Goal: Task Accomplishment & Management: Complete application form

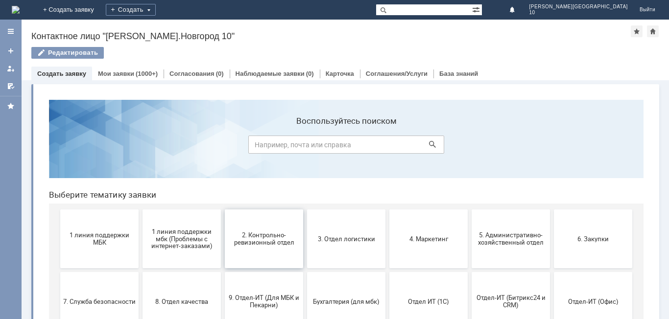
click at [271, 247] on button "2. Контрольно-ревизионный отдел" at bounding box center [264, 239] width 78 height 59
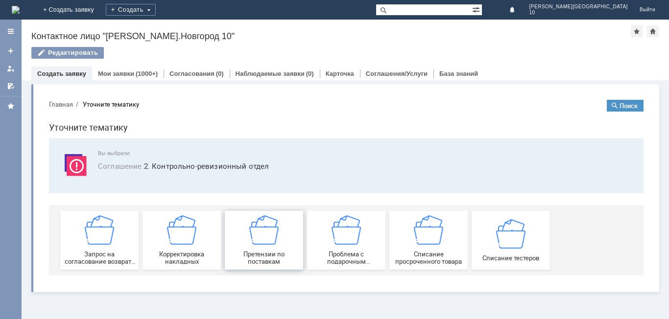
click at [267, 249] on div "Претензии по поставкам" at bounding box center [264, 241] width 73 height 50
click at [102, 74] on link "Мои заявки" at bounding box center [116, 73] width 36 height 7
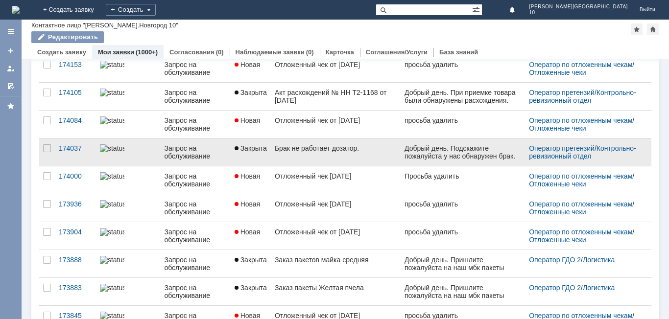
scroll to position [378, 0]
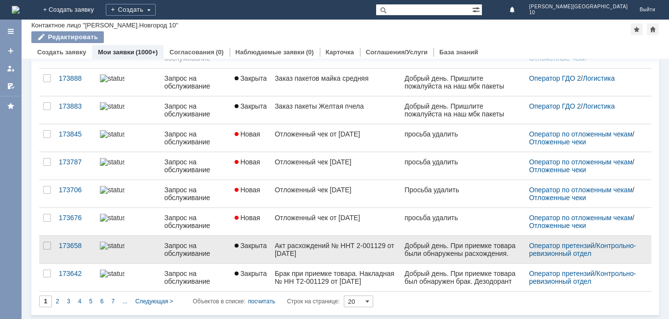
click at [205, 251] on div "Запрос на обслуживание" at bounding box center [195, 250] width 62 height 16
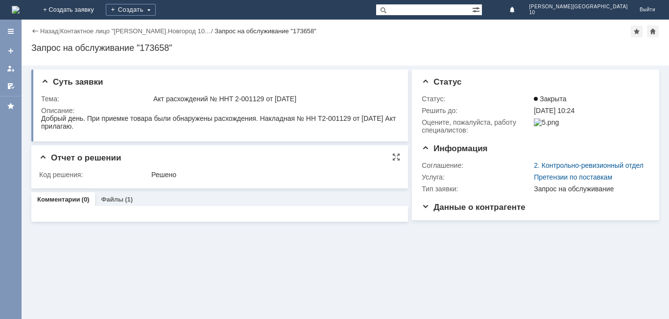
click at [45, 157] on span "Отчет о решении" at bounding box center [80, 157] width 82 height 9
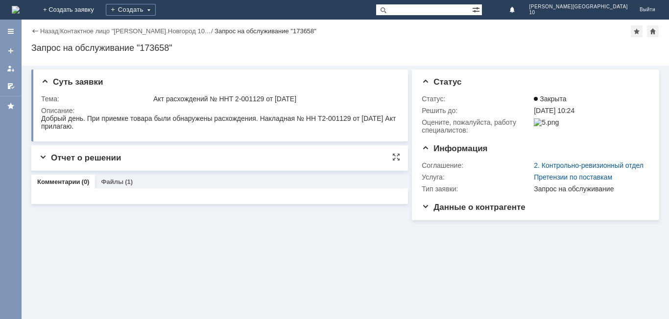
click at [45, 157] on span "Отчет о решении" at bounding box center [80, 157] width 82 height 9
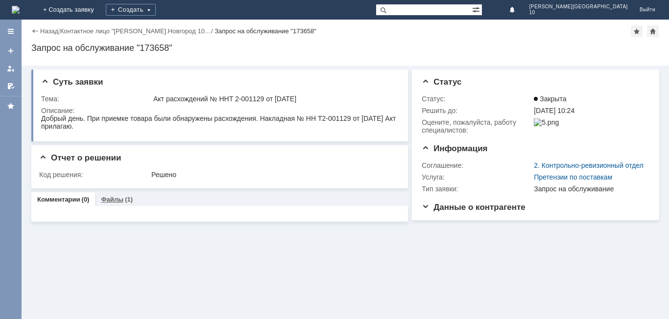
click at [125, 202] on div "(1)" at bounding box center [129, 199] width 8 height 7
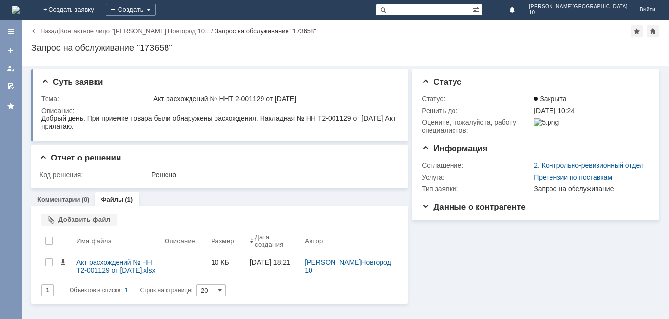
click at [45, 31] on link "Назад" at bounding box center [49, 30] width 18 height 7
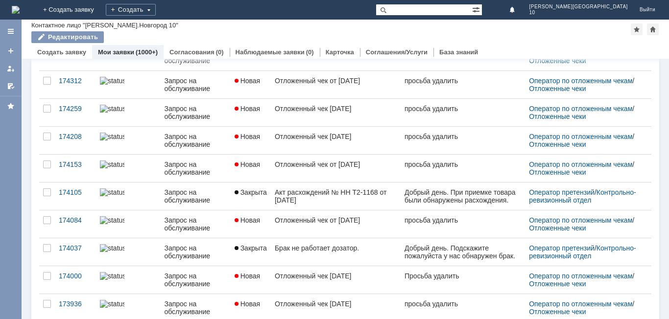
scroll to position [98, 0]
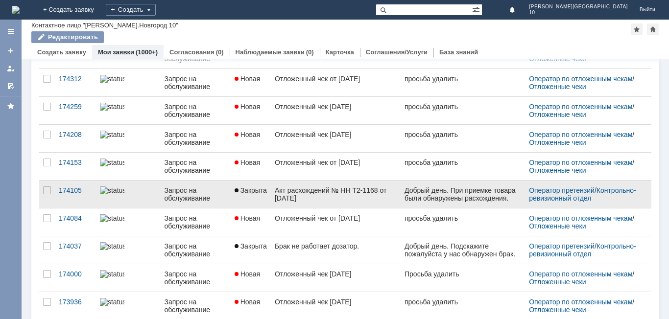
click at [265, 195] on link "Закрыта" at bounding box center [251, 194] width 40 height 27
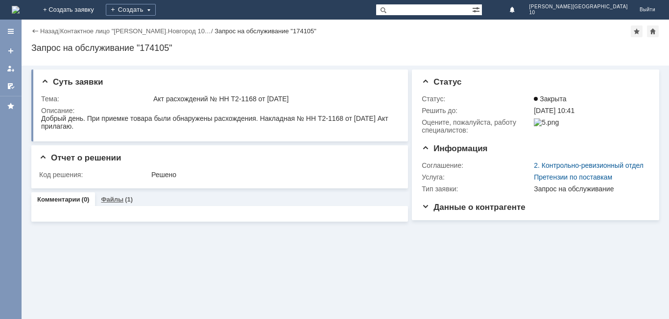
click at [117, 199] on link "Файлы" at bounding box center [112, 199] width 23 height 7
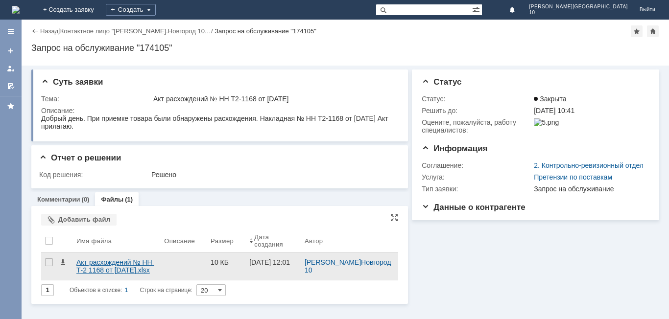
click at [124, 266] on div "Акт расхождений № НН Т-2 1168 от 22.09.2025 г..xlsx" at bounding box center [116, 267] width 80 height 16
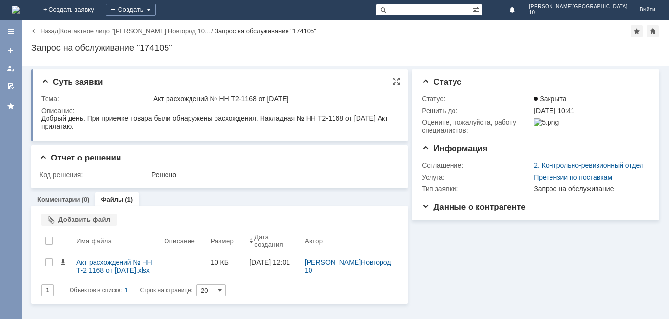
drag, startPoint x: 42, startPoint y: 121, endPoint x: 73, endPoint y: 121, distance: 30.9
drag, startPoint x: 45, startPoint y: 121, endPoint x: 164, endPoint y: 126, distance: 118.6
click at [164, 126] on div "Добрый день. При приемке товара были обнаружены расхождения. Накладная № НН Т2-…" at bounding box center [218, 123] width 355 height 16
copy div "обрый день. При приемке товара были обнаружены расхождения. Накладная № НН Т2-1…"
click at [47, 113] on div "Описание:" at bounding box center [219, 111] width 356 height 8
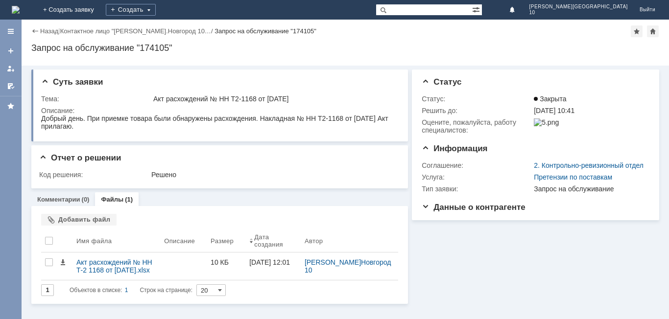
click at [34, 28] on div "Назад" at bounding box center [44, 30] width 27 height 7
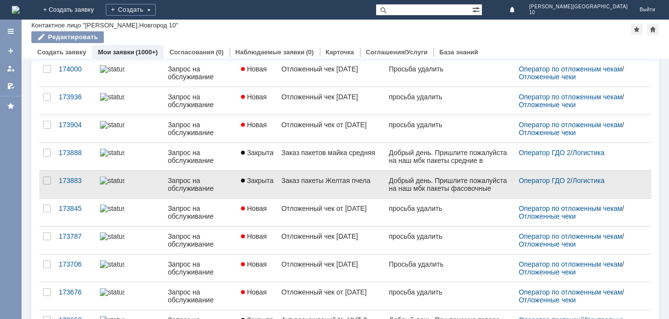
scroll to position [378, 0]
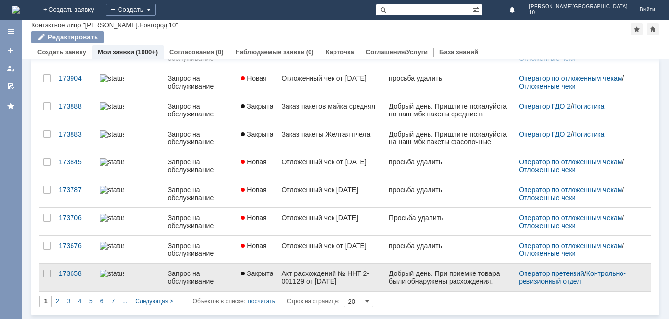
click at [343, 270] on div "Акт расхождений № ННТ 2-001129 от 14.09.2025 г." at bounding box center [331, 278] width 100 height 16
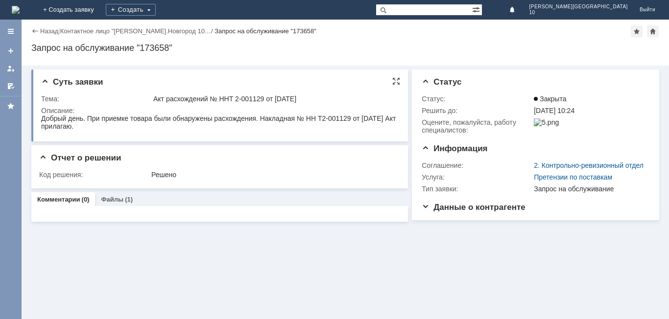
drag, startPoint x: 42, startPoint y: 119, endPoint x: 103, endPoint y: 127, distance: 61.8
click at [103, 127] on div "Добрый день. При приемке товара были обнаружены расхождения. Накладная № НН Т2-…" at bounding box center [218, 123] width 355 height 16
copy div "Добрый день. При приемке товара были обнаружены расхождения. Накладная № НН Т2-…"
click at [39, 32] on div "Назад" at bounding box center [44, 30] width 27 height 7
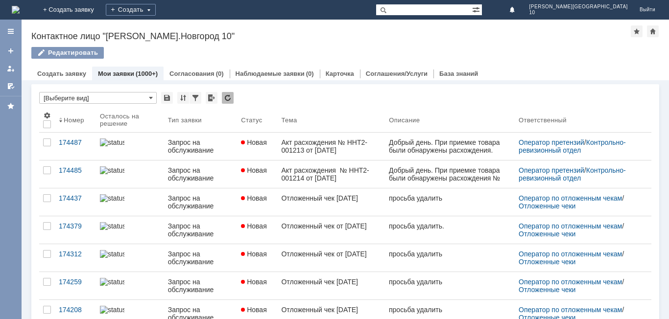
click at [7, 32] on div at bounding box center [11, 31] width 8 height 8
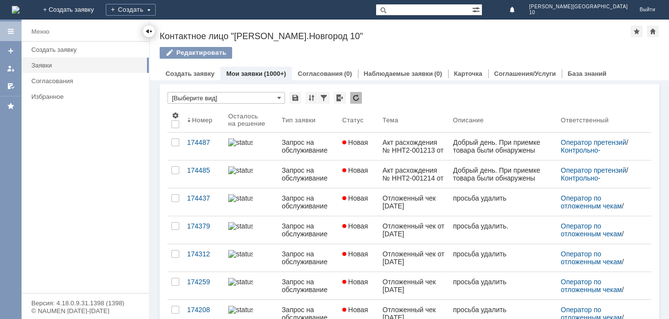
click at [146, 31] on div at bounding box center [149, 31] width 8 height 8
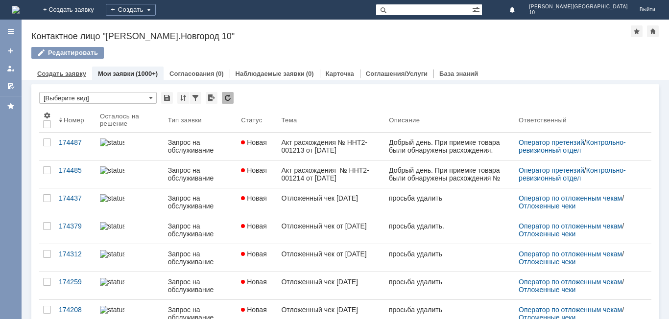
click at [58, 73] on link "Создать заявку" at bounding box center [61, 73] width 49 height 7
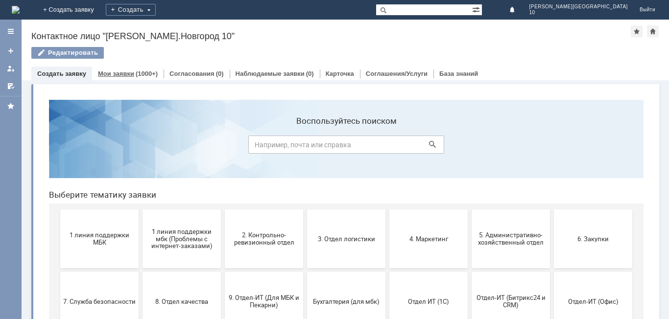
click at [143, 73] on div "(1000+)" at bounding box center [147, 73] width 22 height 7
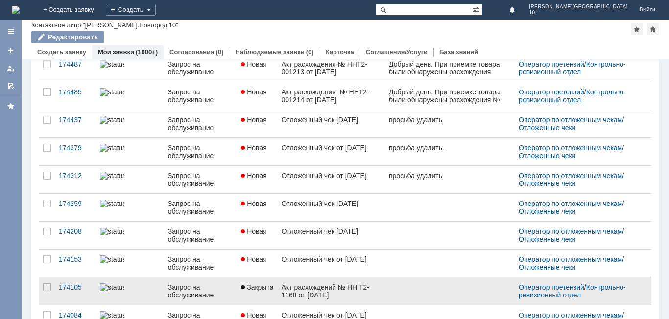
scroll to position [49, 0]
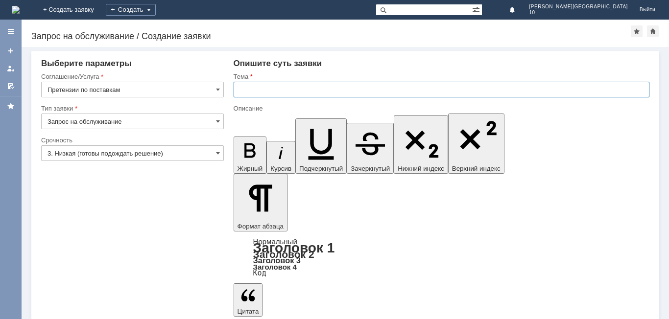
click at [269, 88] on input "text" at bounding box center [442, 90] width 416 height 16
paste input "ННТ2-001214 от [DATE] 10:06:55"
click at [240, 90] on input "ННТ2-001214 от [DATE]" at bounding box center [442, 90] width 416 height 16
click at [246, 91] on input "акт расхожденияННТ2-001214 от [DATE]" at bounding box center [442, 90] width 416 height 16
type input "Акт расхожденияННТ2-001214 от [DATE]"
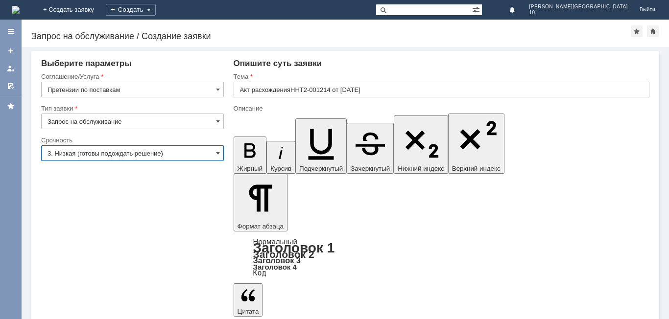
click at [141, 155] on input "3. Низкая (готовы подождать решение)" at bounding box center [132, 153] width 183 height 16
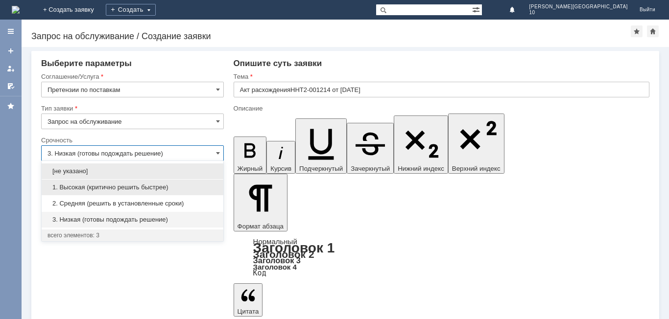
click at [143, 184] on span "1. Высокая (критично решить быстрее)" at bounding box center [133, 188] width 170 height 8
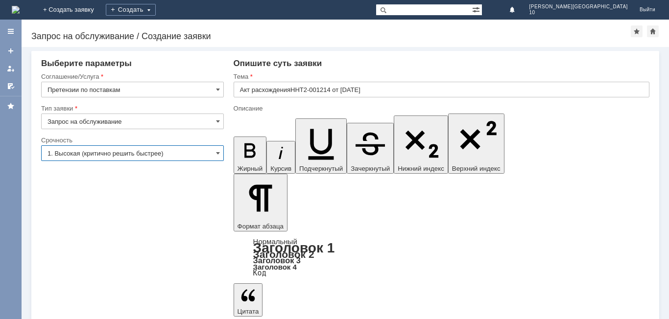
type input "1. Высокая (критично решить быстрее)"
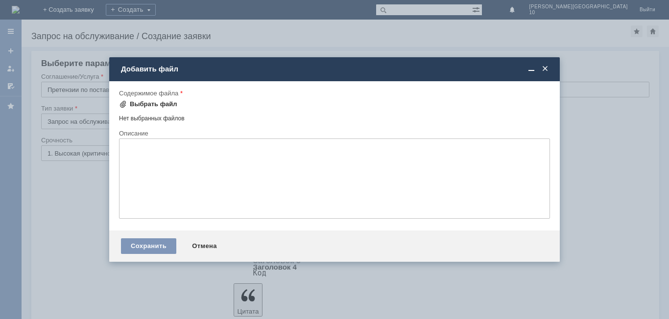
click at [147, 103] on div "Выбрать файл" at bounding box center [154, 104] width 48 height 8
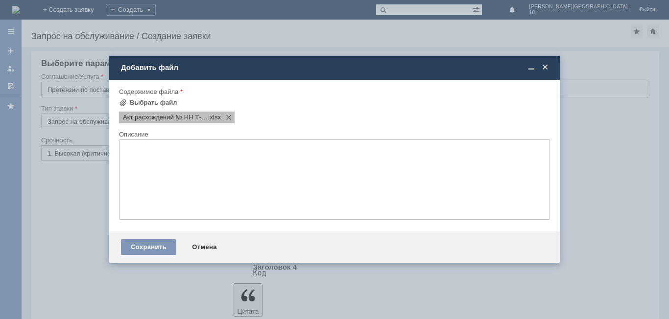
click at [155, 118] on span "Акт расхождений № НН Т-2 1168 от [DATE] (2)" at bounding box center [165, 118] width 85 height 8
click at [146, 118] on span "Акт расхождений № НН Т-2 1168 от [DATE] (2)" at bounding box center [165, 118] width 85 height 8
click at [149, 250] on div "Сохранить" at bounding box center [148, 248] width 55 height 16
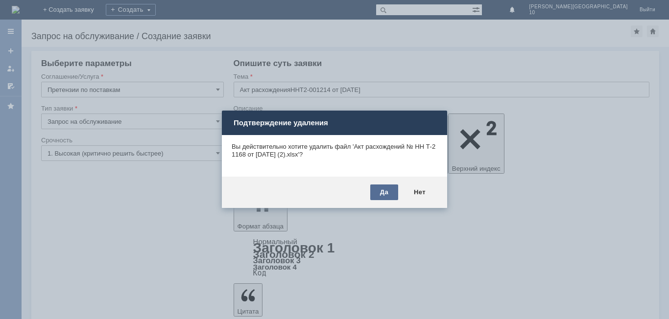
click at [390, 189] on div "Да" at bounding box center [384, 193] width 28 height 16
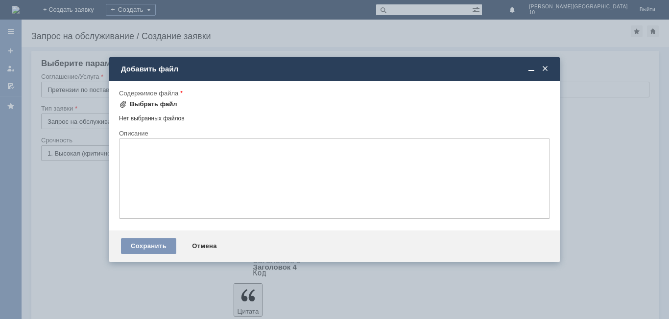
click at [161, 102] on div "Выбрать файл" at bounding box center [154, 104] width 48 height 8
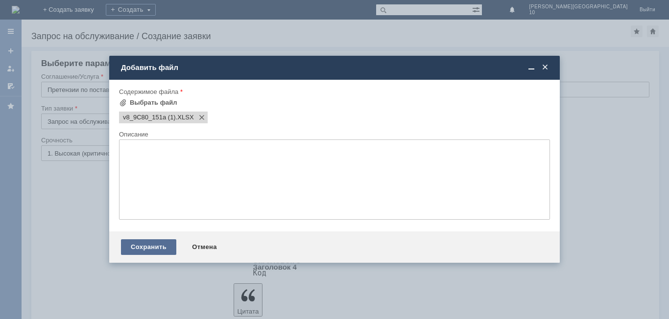
click at [173, 249] on div "Сохранить" at bounding box center [148, 248] width 55 height 16
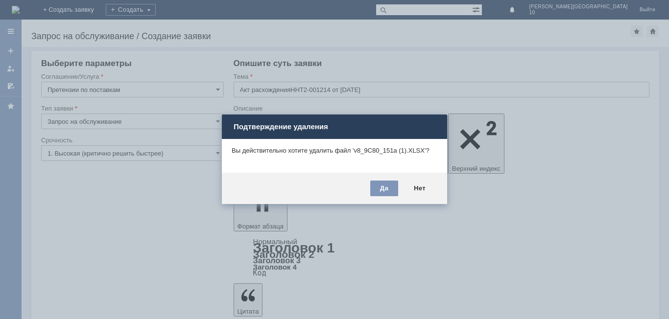
drag, startPoint x: 382, startPoint y: 191, endPoint x: 296, endPoint y: 254, distance: 106.5
click at [381, 191] on div "Да" at bounding box center [384, 189] width 28 height 16
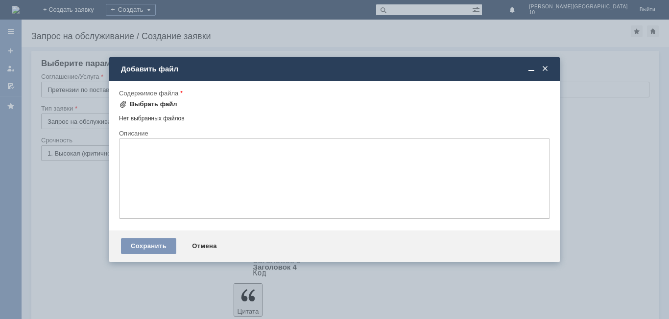
click at [158, 108] on div "Выбрать файл" at bounding box center [148, 104] width 58 height 12
click at [152, 105] on div "Выбрать файл" at bounding box center [154, 104] width 48 height 8
click at [142, 104] on div "Выбрать файл" at bounding box center [154, 104] width 48 height 8
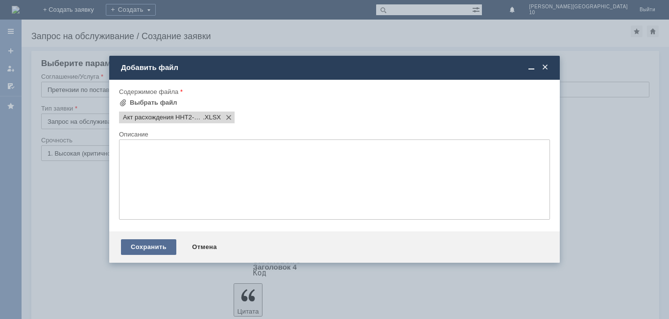
click at [161, 249] on div "Сохранить" at bounding box center [148, 248] width 55 height 16
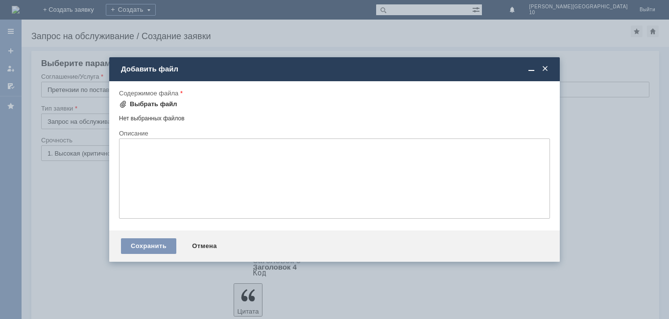
click at [154, 106] on div "Выбрать файл" at bounding box center [154, 104] width 48 height 8
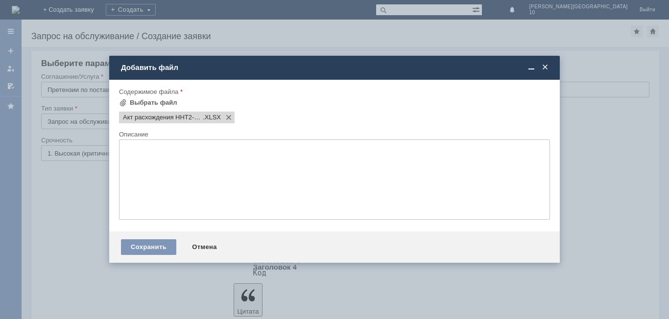
drag, startPoint x: 165, startPoint y: 247, endPoint x: 171, endPoint y: 246, distance: 5.9
click at [168, 247] on div "Сохранить" at bounding box center [148, 248] width 55 height 16
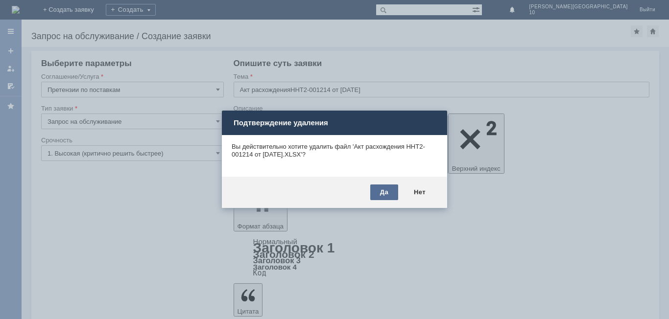
click at [385, 196] on div "Да" at bounding box center [384, 193] width 28 height 16
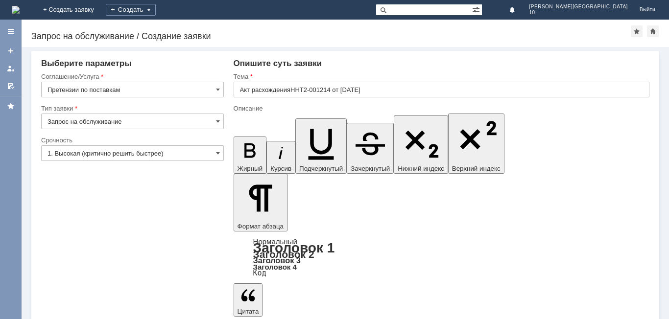
drag, startPoint x: 595, startPoint y: 2678, endPoint x: 501, endPoint y: 2685, distance: 94.3
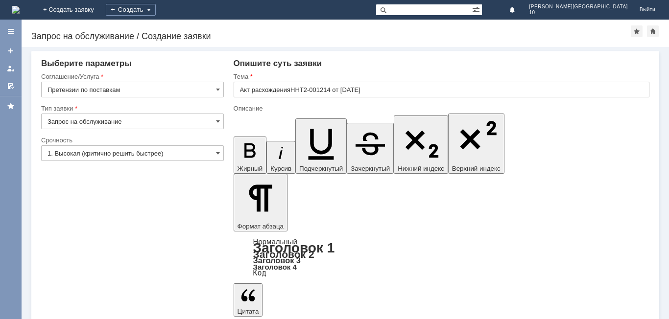
drag, startPoint x: 594, startPoint y: 2680, endPoint x: 502, endPoint y: 2685, distance: 92.2
click at [293, 90] on input "Акт расхожденияННТ2-001214 от [DATE]" at bounding box center [442, 90] width 416 height 16
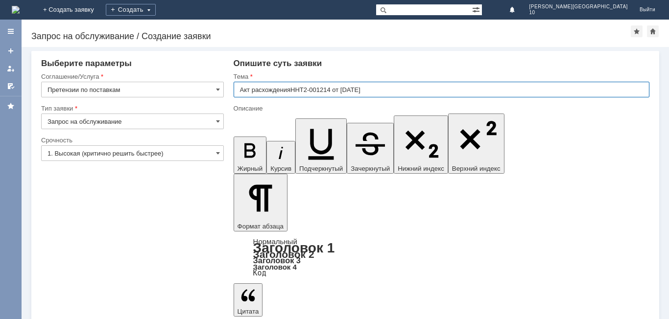
click at [296, 91] on input "Акт расхожденияННТ2-001214 от [DATE]" at bounding box center [442, 90] width 416 height 16
click at [294, 91] on input "Акт расхожденияННТ2-001214 от [DATE]" at bounding box center [442, 90] width 416 height 16
drag, startPoint x: 297, startPoint y: 90, endPoint x: 409, endPoint y: 83, distance: 111.9
click at [409, 83] on input "Акт расхождения № ННТ2-001214 от [DATE]" at bounding box center [442, 90] width 416 height 16
type input "Акт расхождения № ННТ2-001214 от [DATE]"
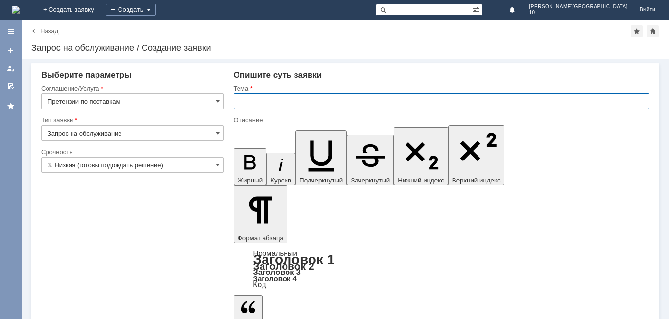
click at [266, 105] on input "text" at bounding box center [442, 102] width 416 height 16
paste input "ННТ2-001213 от [DATE] 10:06:42"
click at [238, 98] on input "ННТ2-001213 от [DATE]" at bounding box center [442, 102] width 416 height 16
type input "Акт расхождения № ННТ2-001213 от [DATE]"
click at [153, 164] on input "3. Низкая (готовы подождать решение)" at bounding box center [132, 165] width 183 height 16
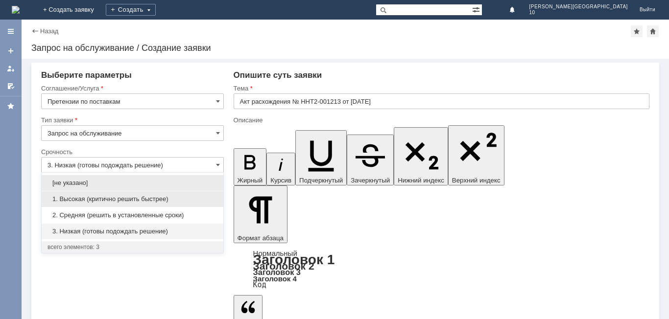
click at [139, 201] on span "1. Высокая (критично решить быстрее)" at bounding box center [133, 199] width 170 height 8
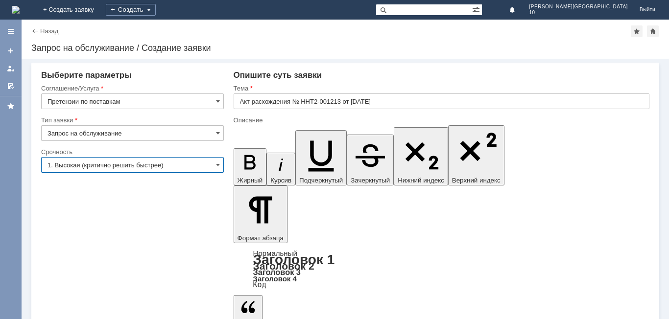
type input "1. Высокая (критично решить быстрее)"
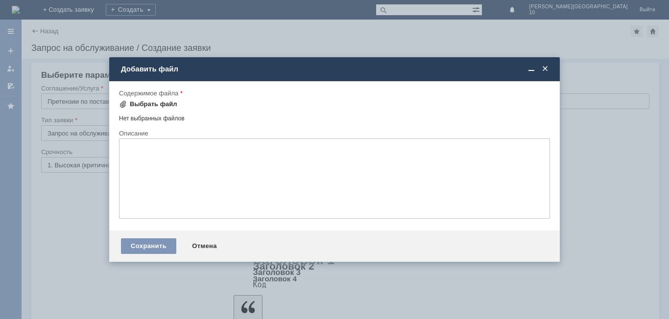
click at [121, 98] on div "Выбрать файл" at bounding box center [148, 104] width 58 height 12
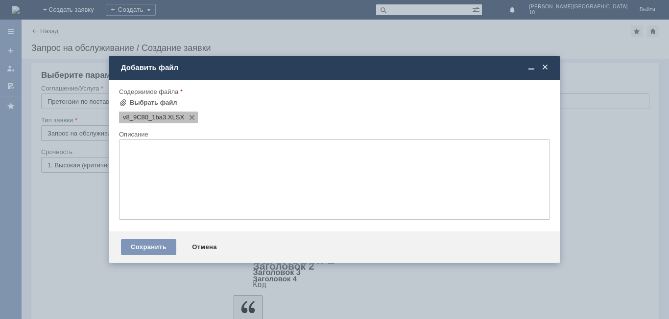
click at [147, 116] on div "v8_9C80_1ba3 .XLSX" at bounding box center [158, 118] width 79 height 12
click at [161, 246] on div "Сохранить" at bounding box center [148, 248] width 55 height 16
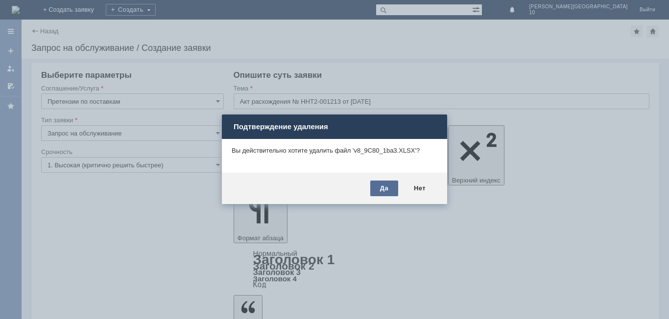
click at [384, 181] on div "Да" at bounding box center [384, 189] width 28 height 16
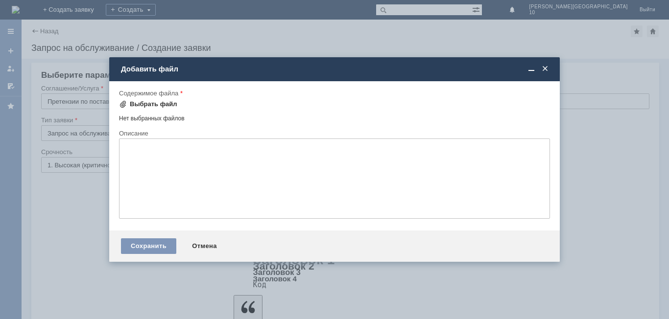
click at [162, 103] on div "Выбрать файл" at bounding box center [154, 104] width 48 height 8
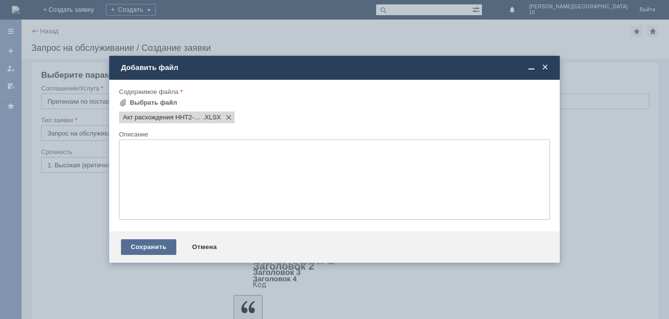
click at [157, 251] on div "Сохранить" at bounding box center [148, 248] width 55 height 16
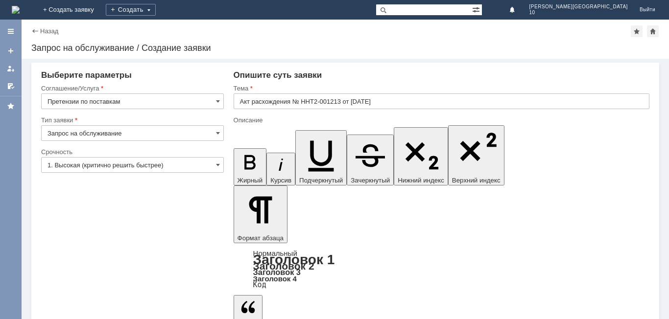
drag, startPoint x: 602, startPoint y: 2691, endPoint x: 502, endPoint y: 2689, distance: 100.5
drag, startPoint x: 496, startPoint y: 2689, endPoint x: 180, endPoint y: 2689, distance: 316.0
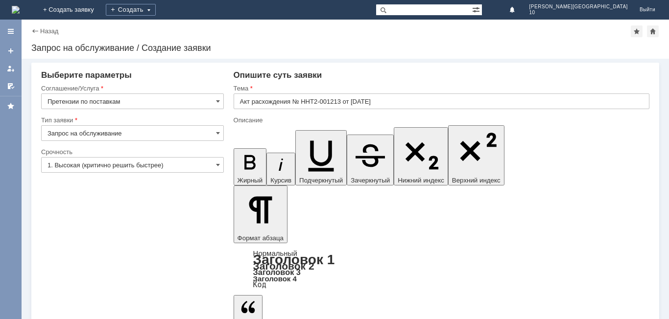
drag, startPoint x: 601, startPoint y: 2689, endPoint x: 501, endPoint y: 2689, distance: 99.9
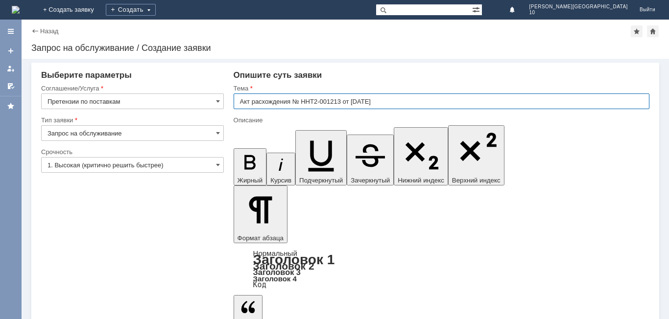
click at [381, 103] on input "Акт расхождения № ННТ2-001213 от [DATE]" at bounding box center [442, 102] width 416 height 16
drag, startPoint x: 384, startPoint y: 101, endPoint x: 297, endPoint y: 97, distance: 86.8
click at [297, 97] on input "Акт расхождения № ННТ2-001213 от [DATE]" at bounding box center [442, 102] width 416 height 16
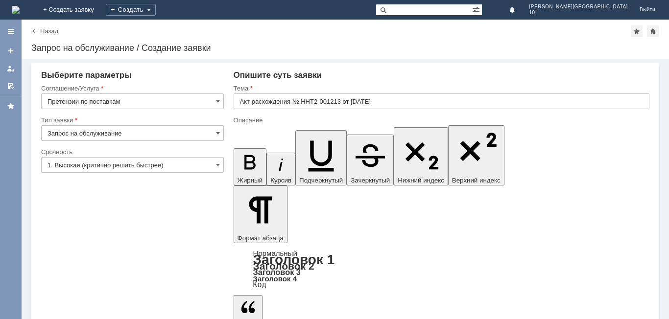
drag, startPoint x: 600, startPoint y: 2691, endPoint x: 563, endPoint y: 2690, distance: 36.8
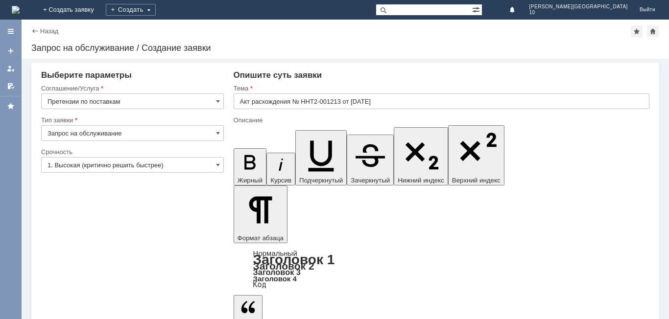
drag, startPoint x: 458, startPoint y: 2691, endPoint x: 470, endPoint y: 2688, distance: 12.7
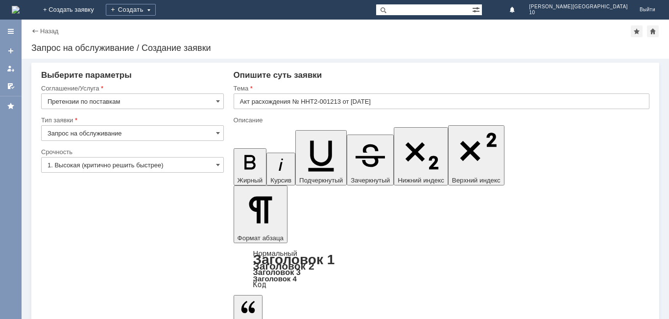
drag, startPoint x: 299, startPoint y: 2697, endPoint x: 249, endPoint y: 2698, distance: 49.5
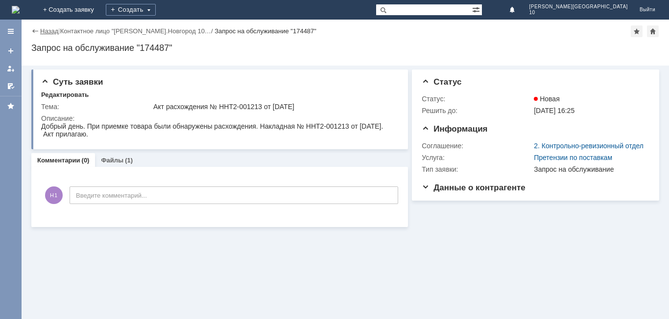
click at [52, 29] on link "Назад" at bounding box center [49, 30] width 18 height 7
